Goal: Transaction & Acquisition: Purchase product/service

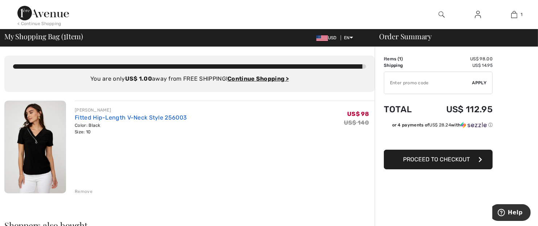
click at [119, 117] on link "Fitted Hip-Length V-Neck Style 256003" at bounding box center [131, 117] width 112 height 7
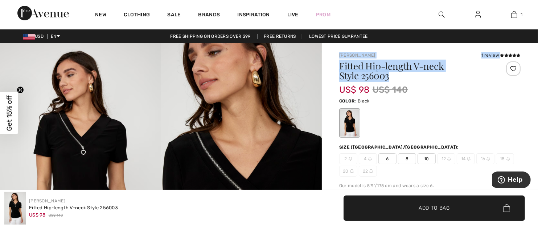
drag, startPoint x: 390, startPoint y: 77, endPoint x: 337, endPoint y: 57, distance: 56.2
copy div "Frank Lyman 1 review 1 review Fitted Hip-length V-neck Style 256003"
